Goal: Task Accomplishment & Management: Use online tool/utility

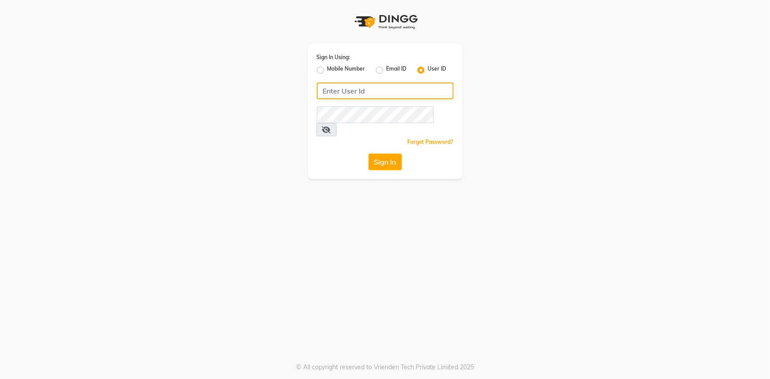
type input "e2554-22"
click at [351, 102] on div "Sign In Using: Mobile Number Email ID User ID e2554-22 Remember me Forgot Passw…" at bounding box center [385, 112] width 155 height 136
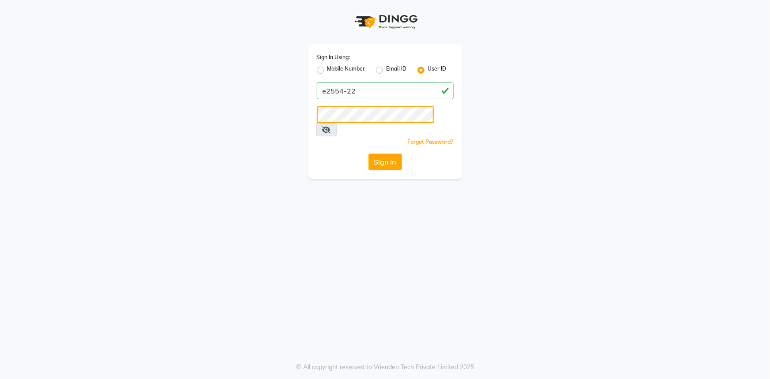
click at [296, 109] on div "Sign In Using: Mobile Number Email ID User ID e2554-22 Remember me Forgot Passw…" at bounding box center [385, 89] width 503 height 179
click at [369, 154] on button "Sign In" at bounding box center [386, 162] width 34 height 17
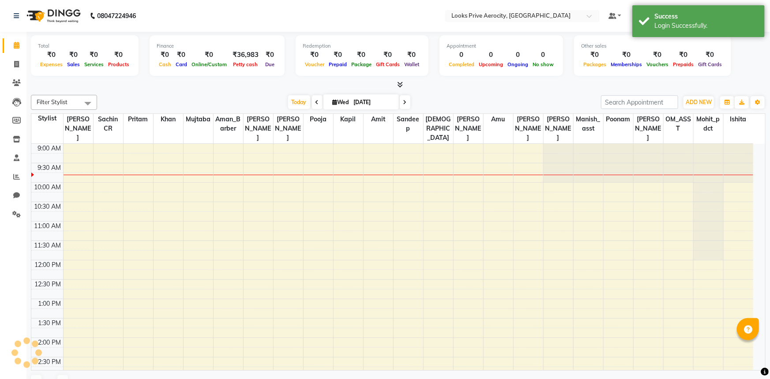
select select "en"
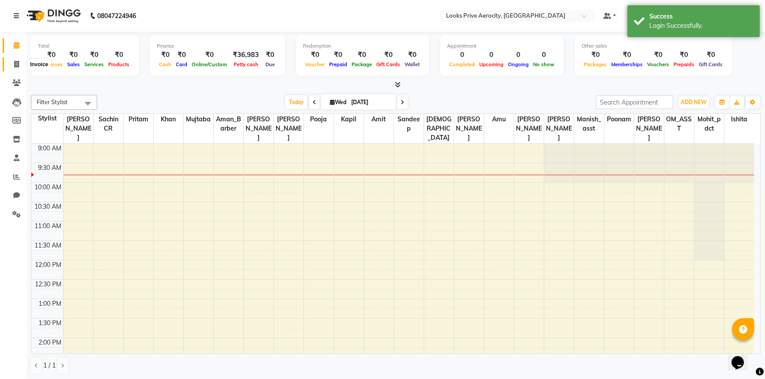
click at [9, 65] on span at bounding box center [16, 65] width 15 height 10
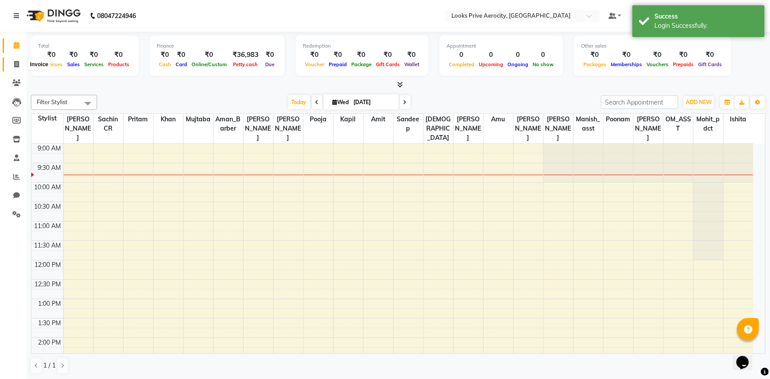
select select "5913"
select select "service"
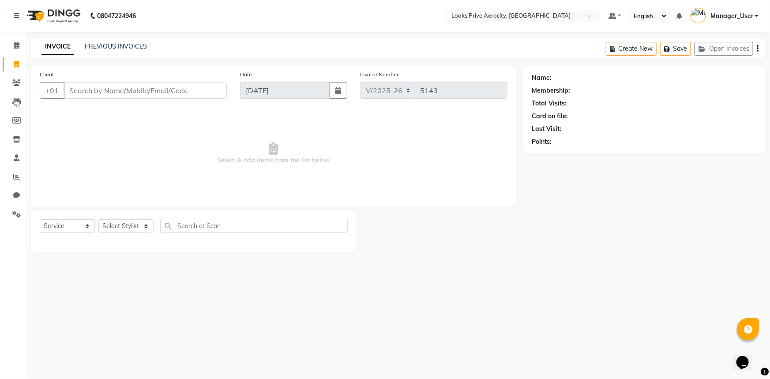
click at [154, 133] on span "Select & add items from the list below" at bounding box center [274, 153] width 468 height 88
click at [19, 173] on icon at bounding box center [16, 176] width 7 height 7
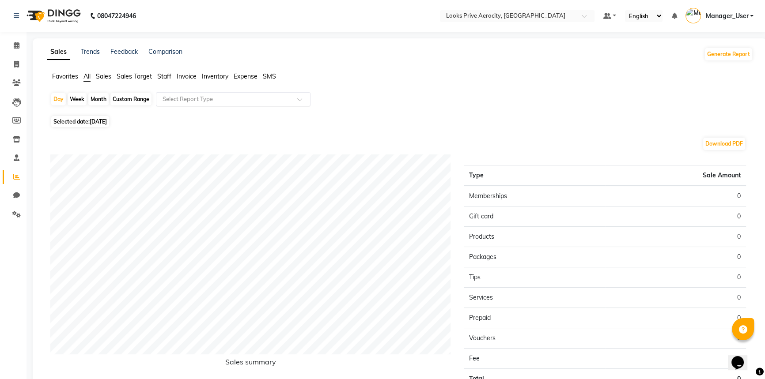
click at [298, 103] on span at bounding box center [302, 102] width 11 height 9
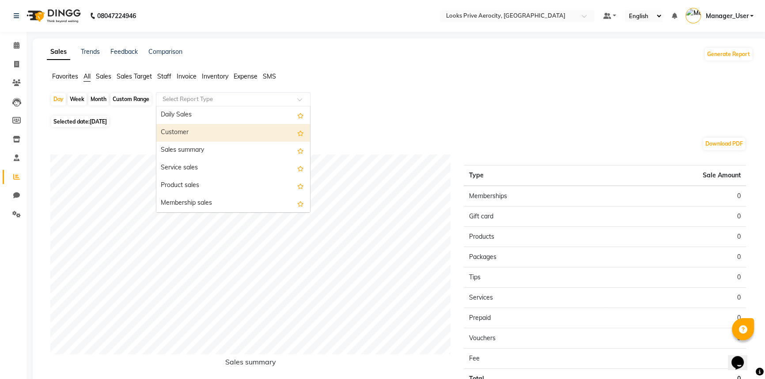
click at [341, 101] on div "Day Week Month Custom Range Select Report Type Daily Sales Customer Sales summa…" at bounding box center [399, 102] width 699 height 21
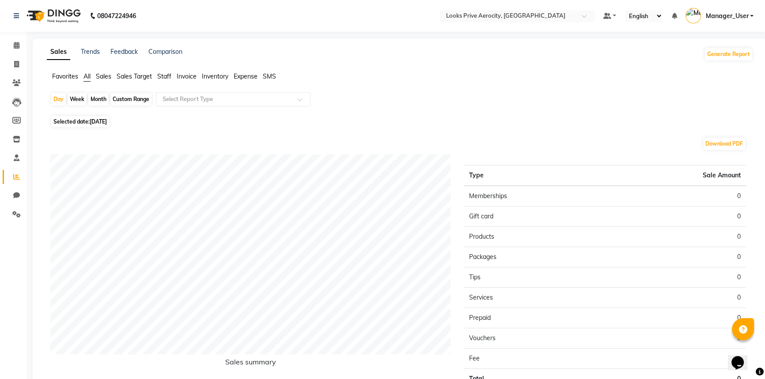
click at [170, 75] on span "Staff" at bounding box center [164, 76] width 14 height 8
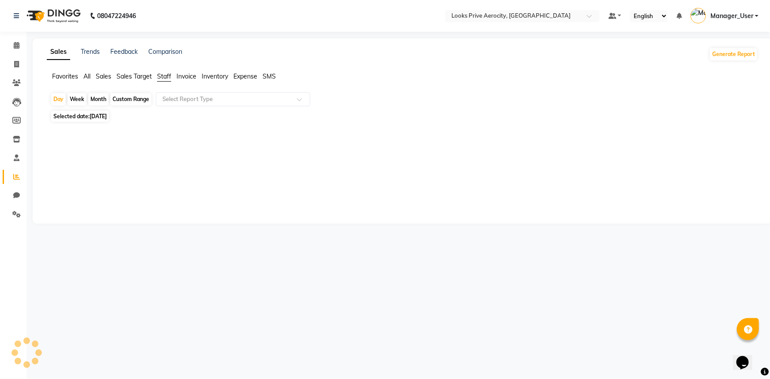
click at [213, 106] on div "Day Week Month Custom Range Select Report Type" at bounding box center [402, 100] width 705 height 16
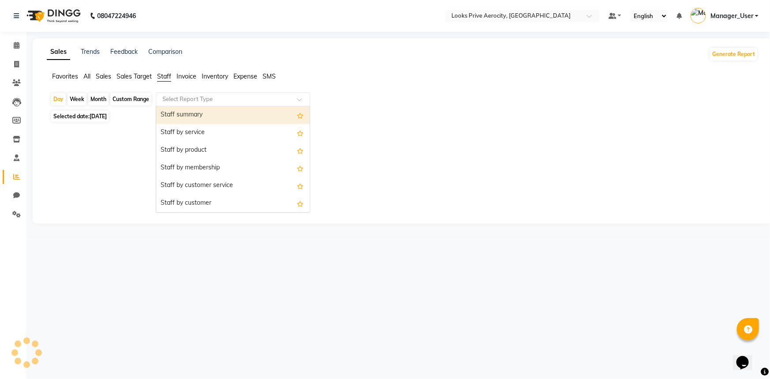
click at [214, 100] on input "text" at bounding box center [224, 99] width 127 height 9
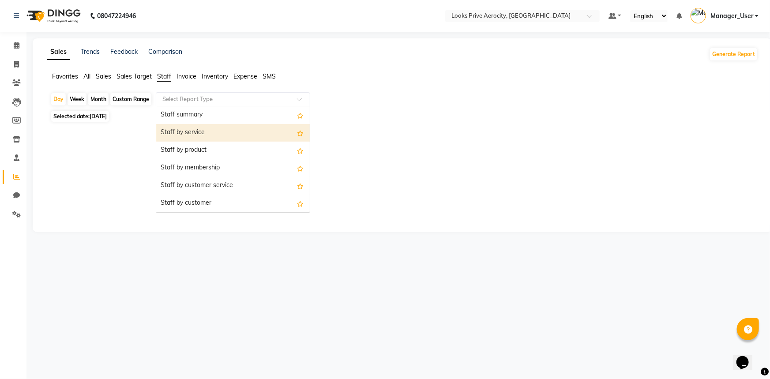
click at [197, 130] on div "Staff by service" at bounding box center [233, 133] width 154 height 18
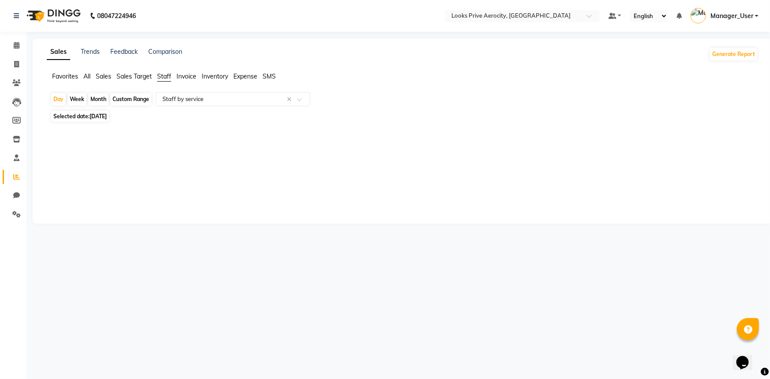
click at [101, 118] on span "[DATE]" at bounding box center [98, 116] width 17 height 7
select select "9"
select select "2025"
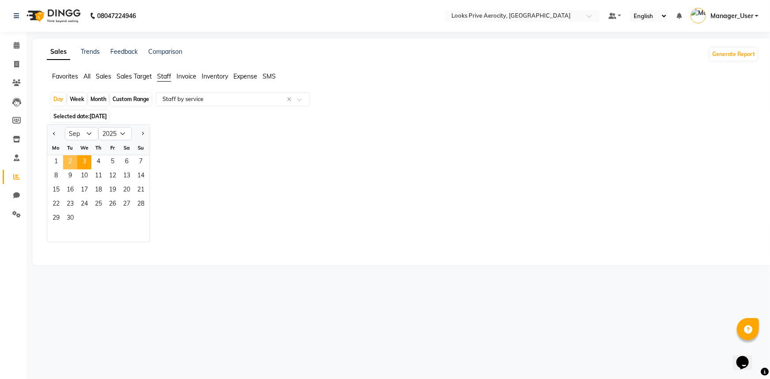
click at [73, 160] on span "2" at bounding box center [70, 162] width 14 height 14
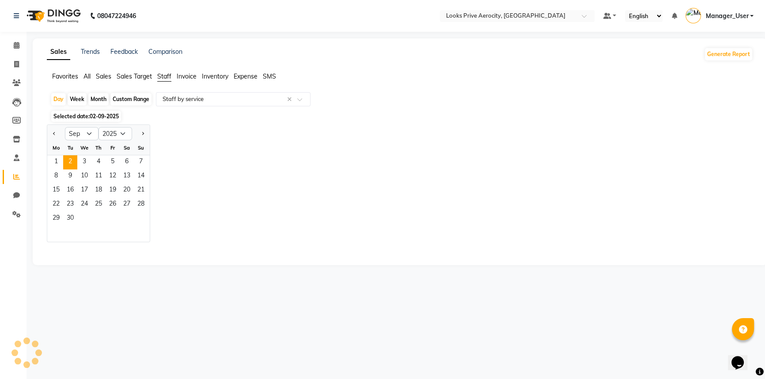
select select "full_report"
select select "csv"
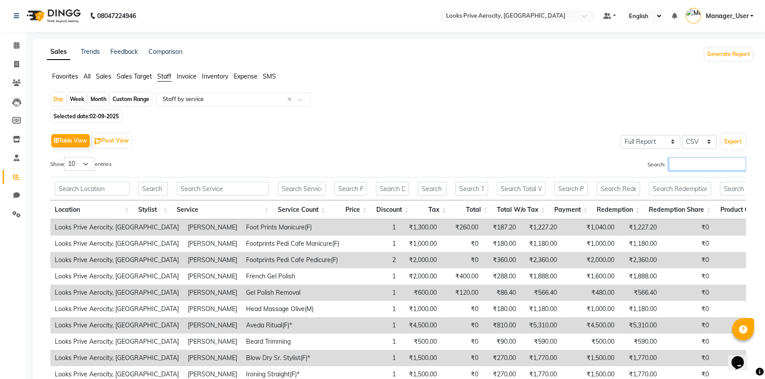
click at [689, 159] on input "Search:" at bounding box center [706, 164] width 77 height 14
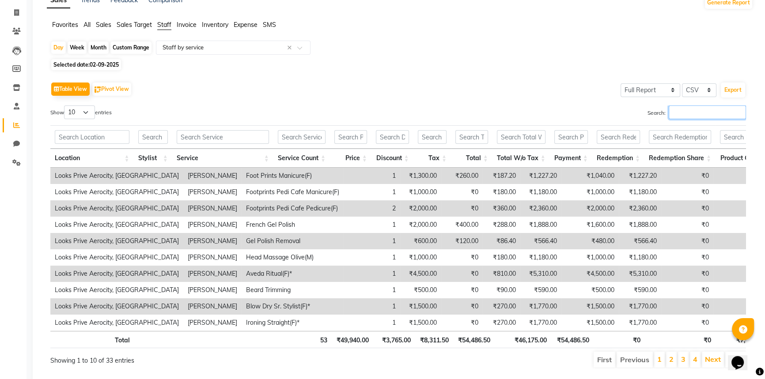
scroll to position [81, 0]
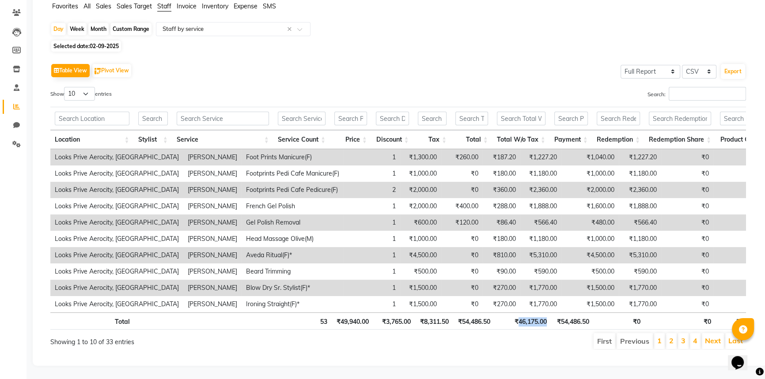
drag, startPoint x: 549, startPoint y: 316, endPoint x: 517, endPoint y: 312, distance: 31.6
click at [517, 313] on th "₹46,175.00" at bounding box center [522, 321] width 57 height 17
copy th "46,175.00"
drag, startPoint x: 490, startPoint y: 316, endPoint x: 462, endPoint y: 313, distance: 27.9
click at [462, 313] on th "₹54,486.50" at bounding box center [473, 321] width 41 height 17
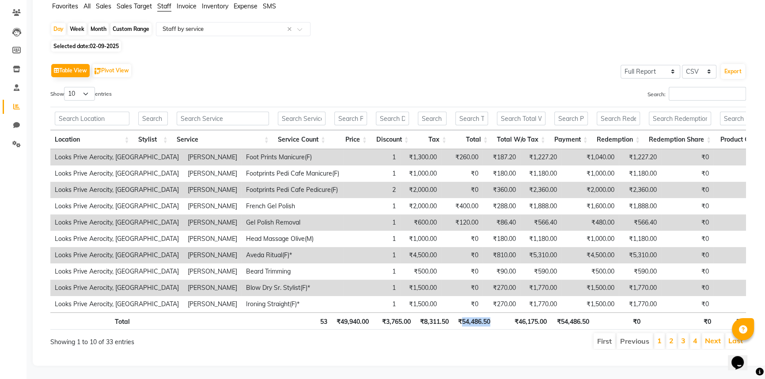
copy th "54,486.50"
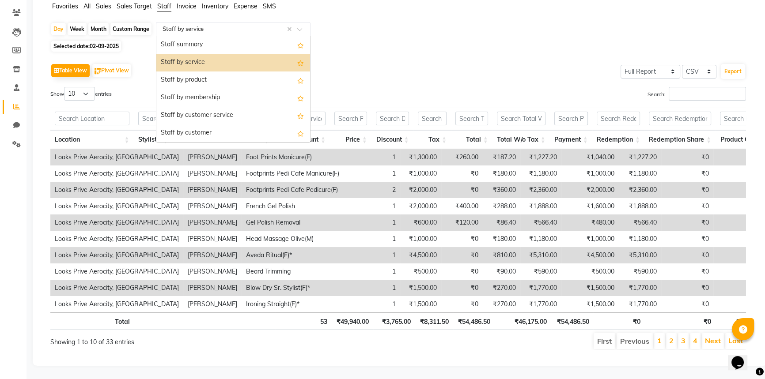
click at [304, 27] on span at bounding box center [302, 31] width 11 height 9
click at [241, 72] on div "Staff by product" at bounding box center [233, 81] width 154 height 18
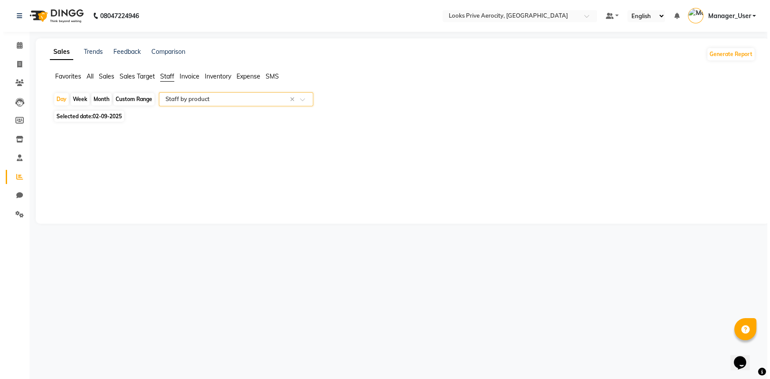
scroll to position [0, 0]
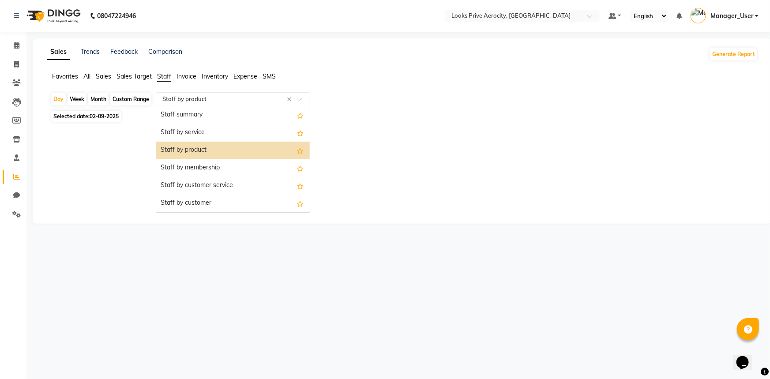
click at [302, 100] on span at bounding box center [302, 102] width 11 height 9
click at [231, 130] on div "Staff by service" at bounding box center [233, 133] width 154 height 18
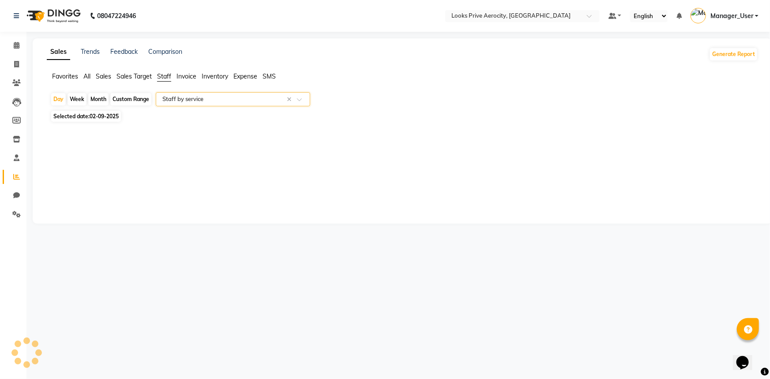
select select "full_report"
select select "csv"
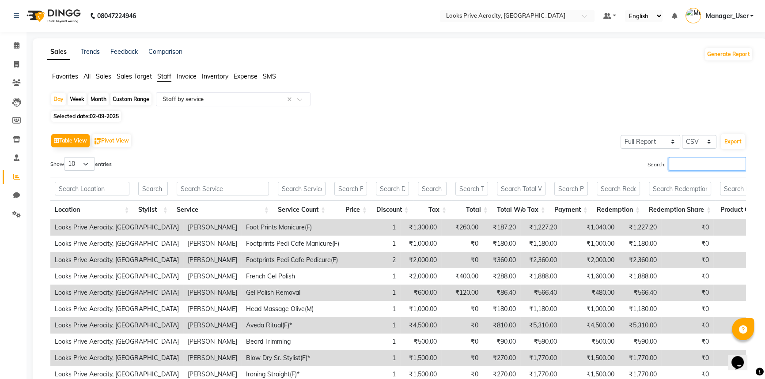
click at [684, 162] on input "Search:" at bounding box center [706, 164] width 77 height 14
paste input "[PERSON_NAME]"
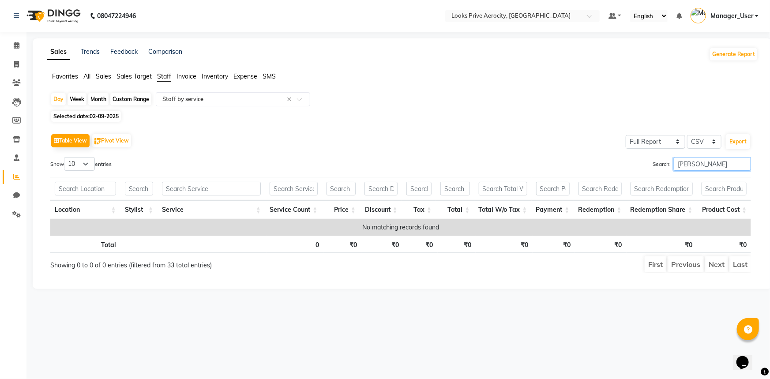
drag, startPoint x: 693, startPoint y: 166, endPoint x: 637, endPoint y: 161, distance: 56.2
click at [637, 161] on div "Search: [PERSON_NAME]" at bounding box center [579, 165] width 344 height 17
paste input "KHAN"
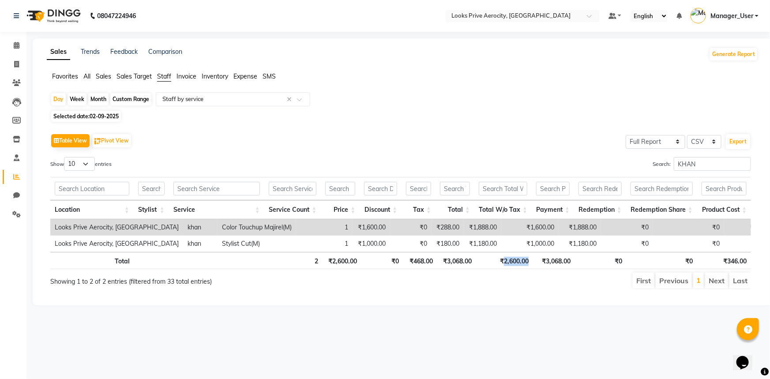
drag, startPoint x: 534, startPoint y: 261, endPoint x: 505, endPoint y: 264, distance: 29.7
click at [505, 264] on tr "Total 2 ₹2,600.00 ₹0 ₹468.00 ₹3,068.00 ₹2,600.00 ₹3,068.00 ₹0 ₹0 ₹346.00" at bounding box center [400, 260] width 701 height 17
copy th "2,600.00"
drag, startPoint x: 705, startPoint y: 162, endPoint x: 646, endPoint y: 160, distance: 59.2
click at [646, 160] on div "Search: KHAN" at bounding box center [579, 165] width 344 height 17
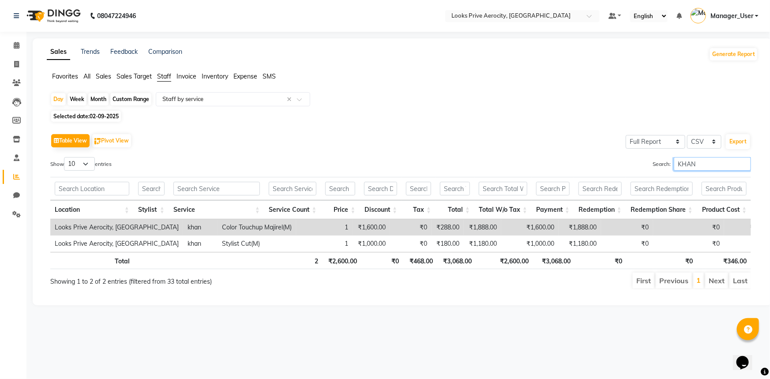
paste input "Pritam"
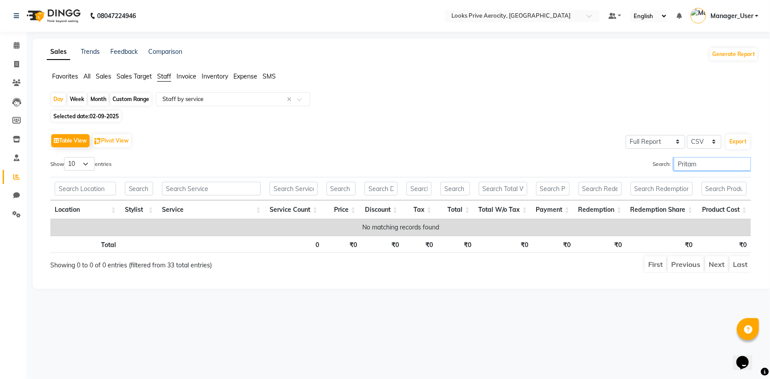
drag, startPoint x: 729, startPoint y: 166, endPoint x: 645, endPoint y: 161, distance: 84.0
click at [645, 161] on div "Search: Pritam" at bounding box center [579, 165] width 344 height 17
paste input "sanjeev"
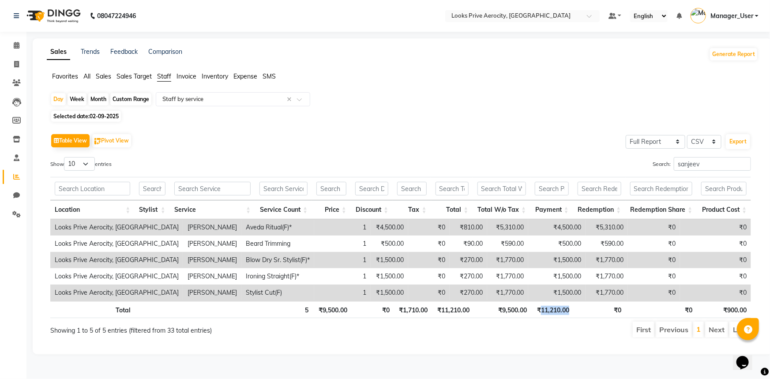
drag, startPoint x: 574, startPoint y: 310, endPoint x: 541, endPoint y: 305, distance: 33.2
click at [541, 305] on tr "Total 5 ₹9,500.00 ₹0 ₹1,710.00 ₹11,210.00 ₹9,500.00 ₹11,210.00 ₹0 ₹0 ₹900.00" at bounding box center [400, 309] width 701 height 17
copy th "11,210.00"
drag, startPoint x: 525, startPoint y: 309, endPoint x: 503, endPoint y: 308, distance: 22.6
click at [503, 308] on th "₹9,500.00" at bounding box center [503, 309] width 57 height 17
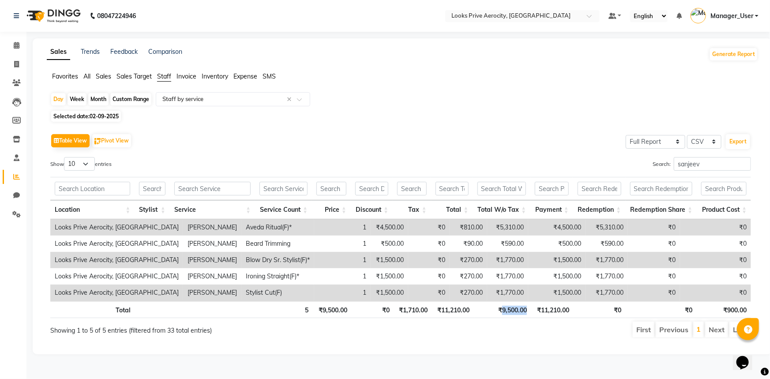
copy th "9,500.00"
drag, startPoint x: 715, startPoint y: 164, endPoint x: 661, endPoint y: 161, distance: 54.4
click at [661, 161] on label "Search: [PERSON_NAME]" at bounding box center [702, 164] width 98 height 14
paste input "Pooja"
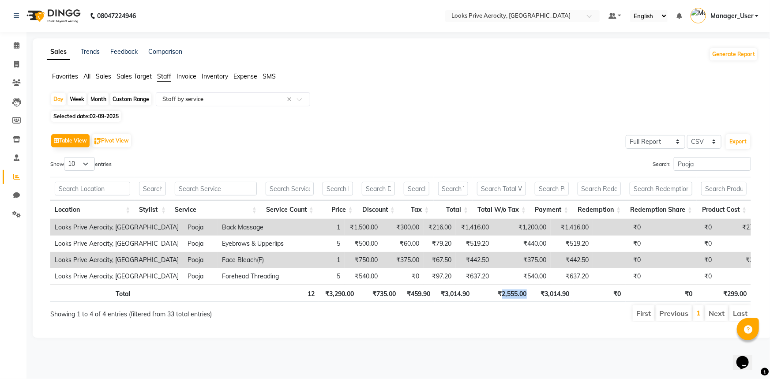
drag, startPoint x: 532, startPoint y: 295, endPoint x: 503, endPoint y: 288, distance: 30.4
click at [503, 288] on tr "Total 12 ₹3,290.00 ₹735.00 ₹459.90 ₹3,014.90 ₹2,555.00 ₹3,014.90 ₹0 ₹0 ₹299.00" at bounding box center [400, 293] width 701 height 17
copy th "2,555.00"
drag, startPoint x: 685, startPoint y: 161, endPoint x: 657, endPoint y: 159, distance: 27.5
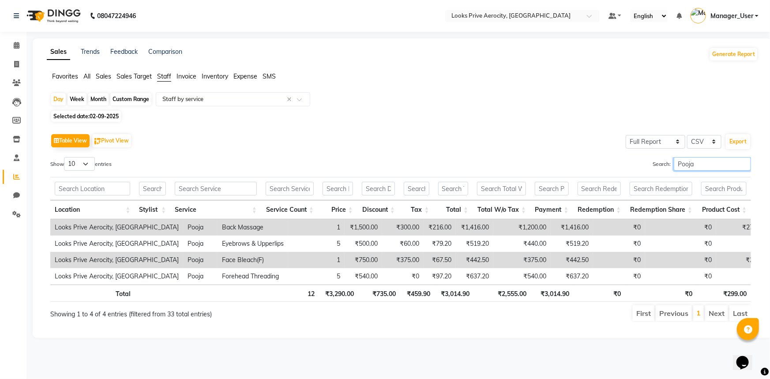
click at [657, 159] on label "Search: Pooja" at bounding box center [702, 164] width 98 height 14
paste input "Esh"
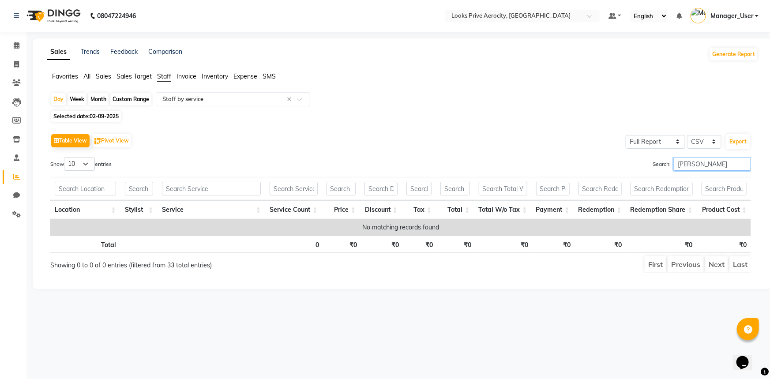
drag, startPoint x: 695, startPoint y: 160, endPoint x: 640, endPoint y: 155, distance: 55.0
click at [640, 155] on div "Table View Pivot View Select Full Report Filtered Report Select CSV PDF Export …" at bounding box center [400, 203] width 701 height 142
paste input "Poonam"
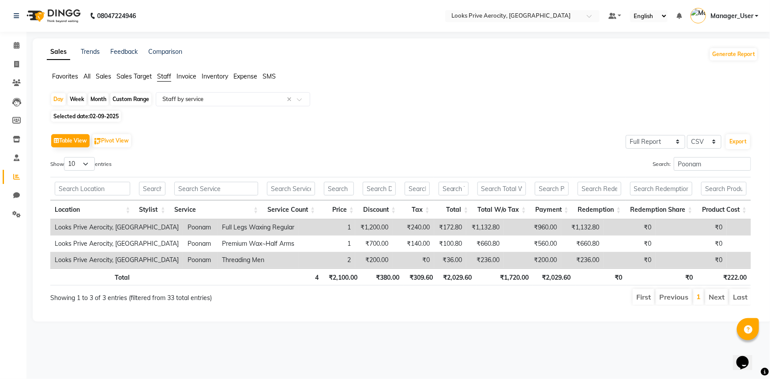
click at [527, 278] on th "₹1,720.00" at bounding box center [505, 276] width 57 height 17
drag, startPoint x: 532, startPoint y: 275, endPoint x: 503, endPoint y: 276, distance: 28.3
click at [503, 276] on tr "Total 4 ₹2,100.00 ₹380.00 ₹309.60 ₹2,029.60 ₹1,720.00 ₹2,029.60 ₹0 ₹0 ₹222.00" at bounding box center [400, 276] width 701 height 17
copy th "1,720.00"
drag, startPoint x: 702, startPoint y: 159, endPoint x: 635, endPoint y: 159, distance: 67.5
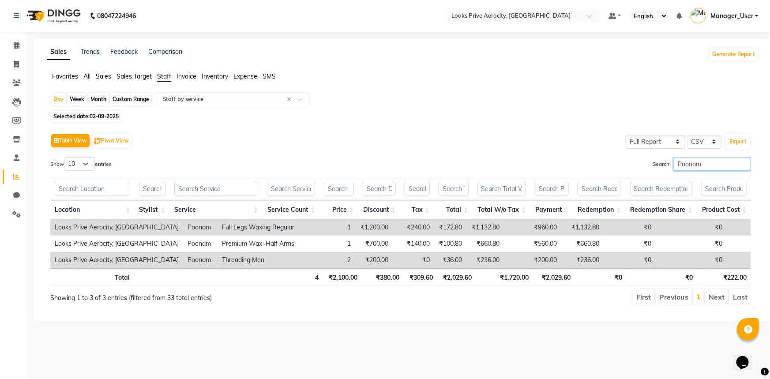
click at [635, 159] on div "Search: Poonam" at bounding box center [579, 165] width 344 height 17
paste input "Kapil"
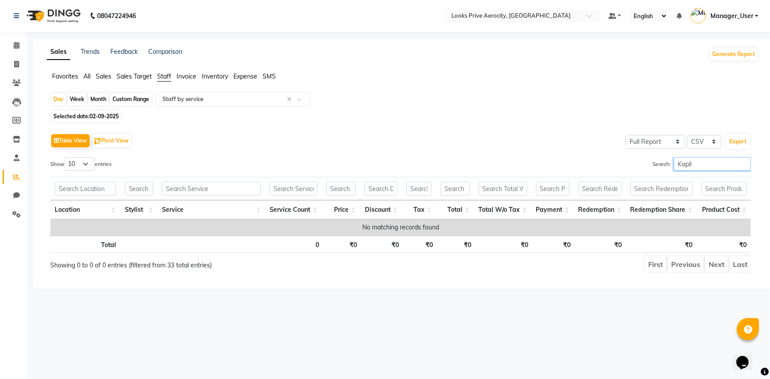
drag, startPoint x: 715, startPoint y: 164, endPoint x: 639, endPoint y: 162, distance: 75.5
click at [639, 162] on div "Search: Kapil" at bounding box center [579, 165] width 344 height 17
paste input "[PERSON_NAME]"
drag, startPoint x: 689, startPoint y: 163, endPoint x: 626, endPoint y: 163, distance: 62.2
click at [626, 163] on div "Search: [PERSON_NAME]" at bounding box center [579, 165] width 344 height 17
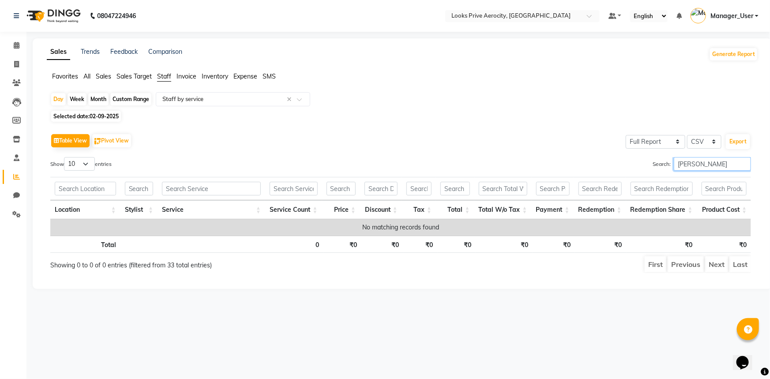
paste input "[PERSON_NAME]"
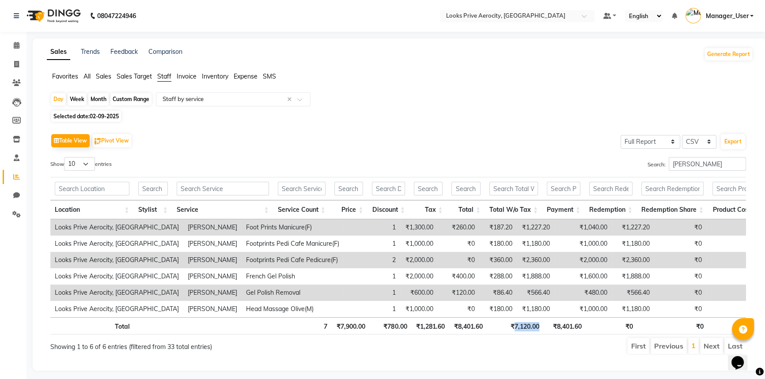
drag, startPoint x: 540, startPoint y: 331, endPoint x: 514, endPoint y: 328, distance: 26.2
click at [514, 328] on tr "Total 7 ₹7,900.00 ₹780.00 ₹1,281.60 ₹8,401.60 ₹7,120.00 ₹8,401.60 ₹0 ₹0 ₹190.00" at bounding box center [405, 325] width 711 height 17
copy th "7,120.00"
drag, startPoint x: 705, startPoint y: 168, endPoint x: 637, endPoint y: 163, distance: 68.1
click at [637, 163] on div "Search: [PERSON_NAME]" at bounding box center [575, 165] width 341 height 17
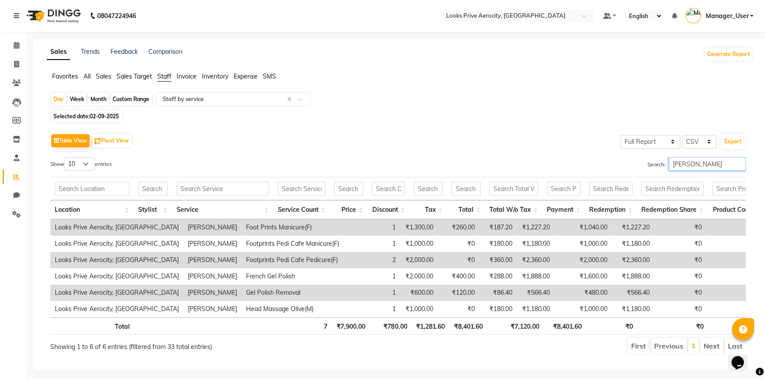
paste input "Mohit"
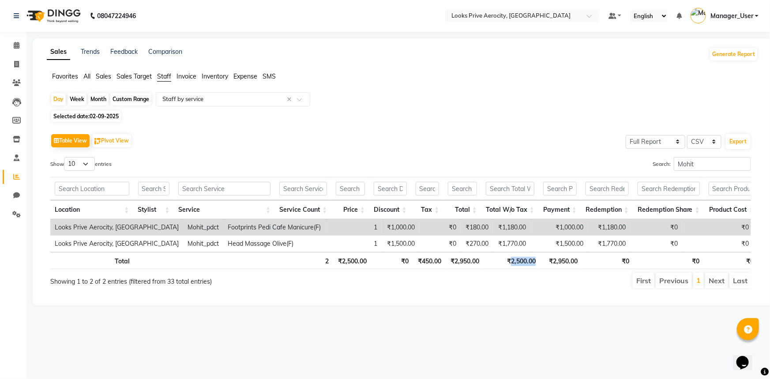
drag, startPoint x: 542, startPoint y: 265, endPoint x: 509, endPoint y: 267, distance: 33.6
click at [509, 267] on tr "Total 2 ₹2,500.00 ₹0 ₹450.00 ₹2,950.00 ₹2,500.00 ₹2,950.00 ₹0 ₹0 ₹0" at bounding box center [404, 260] width 708 height 17
copy th "2,500.00"
drag, startPoint x: 716, startPoint y: 158, endPoint x: 656, endPoint y: 155, distance: 60.6
click at [656, 155] on div "Table View Pivot View Select Full Report Filtered Report Select CSV PDF Export …" at bounding box center [400, 211] width 701 height 158
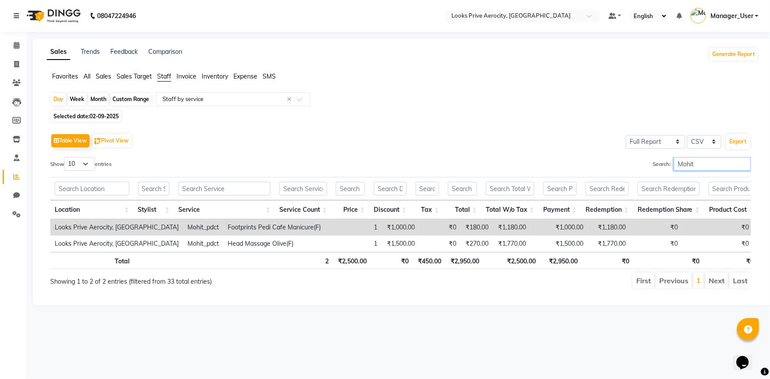
paste input "[PERSON_NAME]"
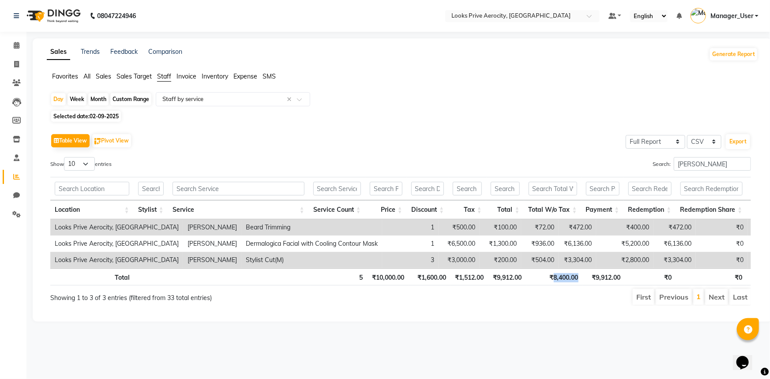
drag, startPoint x: 583, startPoint y: 282, endPoint x: 555, endPoint y: 283, distance: 27.8
click at [555, 283] on tr "Total 5 ₹10,000.00 ₹1,600.00 ₹1,512.00 ₹9,912.00 ₹8,400.00 ₹9,912.00 ₹0 ₹0 ₹4,5…" at bounding box center [425, 276] width 751 height 17
drag, startPoint x: 718, startPoint y: 168, endPoint x: 594, endPoint y: 162, distance: 123.7
click at [594, 162] on div "Search: [PERSON_NAME]" at bounding box center [579, 165] width 344 height 17
paste input "Mujtaba"
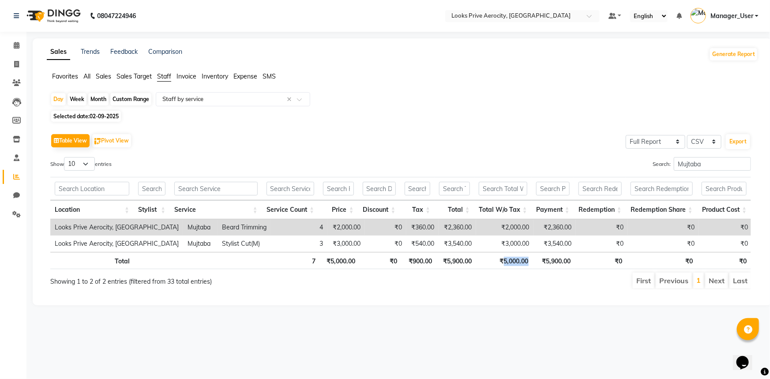
drag, startPoint x: 531, startPoint y: 261, endPoint x: 503, endPoint y: 257, distance: 28.1
click at [503, 257] on tr "Total 7 ₹5,000.00 ₹0 ₹900.00 ₹5,900.00 ₹5,000.00 ₹5,900.00 ₹0 ₹0 ₹0" at bounding box center [400, 260] width 701 height 17
drag, startPoint x: 718, startPoint y: 166, endPoint x: 622, endPoint y: 155, distance: 96.4
click at [622, 155] on div "Table View Pivot View Select Full Report Filtered Report Select CSV PDF Export …" at bounding box center [400, 211] width 701 height 158
paste input "Aman"
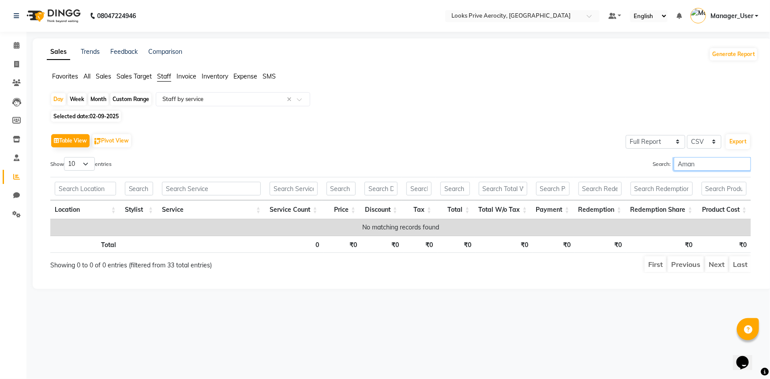
drag, startPoint x: 703, startPoint y: 164, endPoint x: 653, endPoint y: 162, distance: 50.4
click at [653, 162] on label "Search: [PERSON_NAME]" at bounding box center [702, 164] width 98 height 14
paste input "MU"
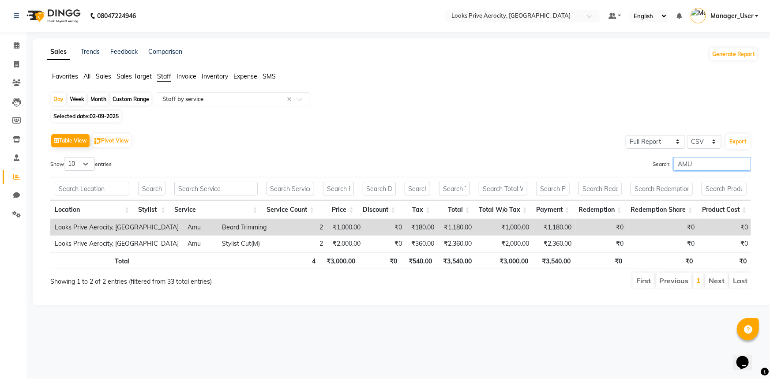
type input "AMU"
drag, startPoint x: 531, startPoint y: 261, endPoint x: 504, endPoint y: 258, distance: 27.1
click at [504, 258] on th "₹3,000.00" at bounding box center [504, 260] width 57 height 17
drag, startPoint x: 17, startPoint y: 68, endPoint x: 18, endPoint y: 85, distance: 17.3
click at [17, 68] on span at bounding box center [16, 65] width 15 height 10
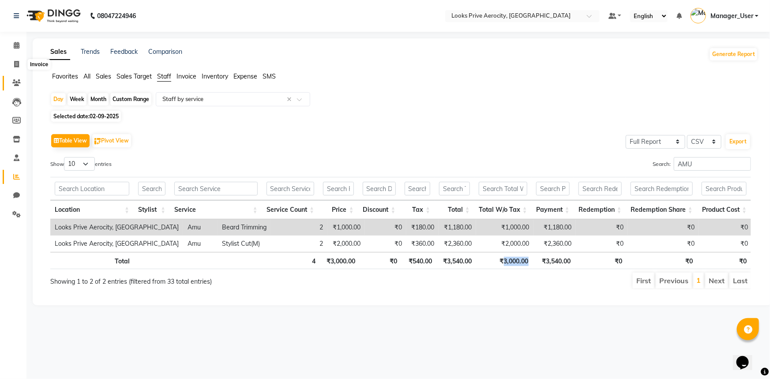
select select "service"
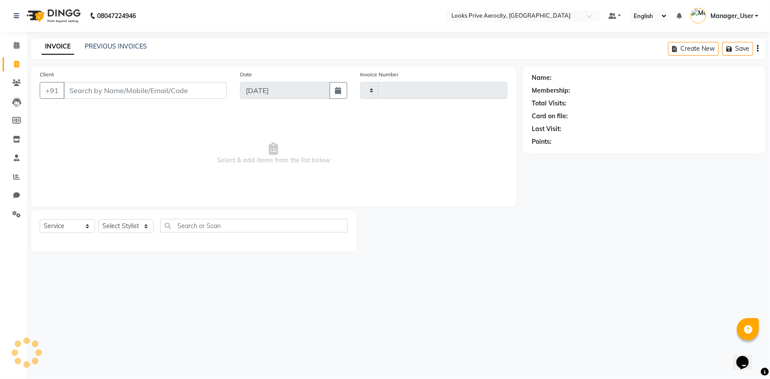
type input "5143"
select select "5913"
